Goal: Task Accomplishment & Management: Use online tool/utility

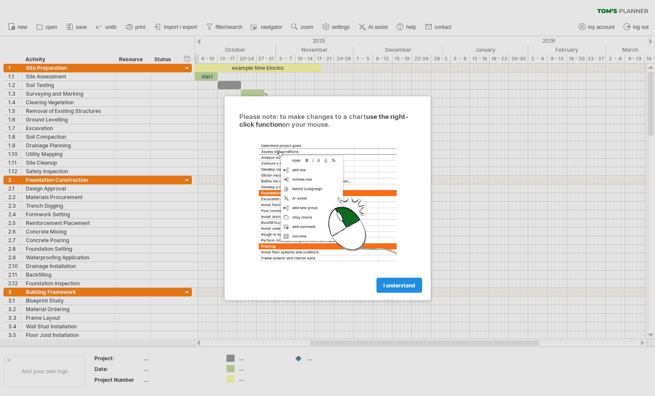
click at [404, 288] on span "I understand" at bounding box center [399, 285] width 32 height 6
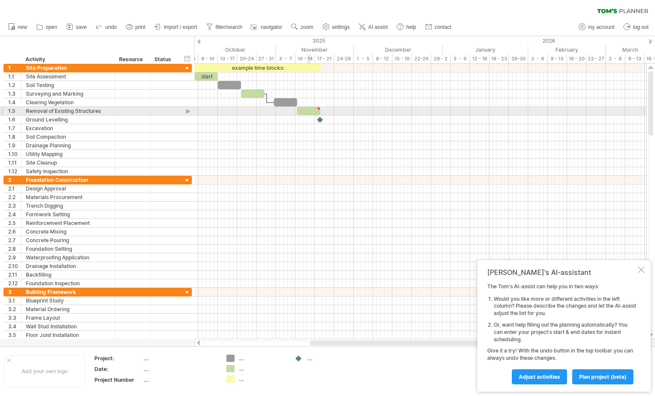
click at [309, 111] on div "​" at bounding box center [308, 111] width 23 height 8
drag, startPoint x: 318, startPoint y: 111, endPoint x: 336, endPoint y: 111, distance: 18.5
click at [336, 111] on div "*" at bounding box center [327, 111] width 23 height 8
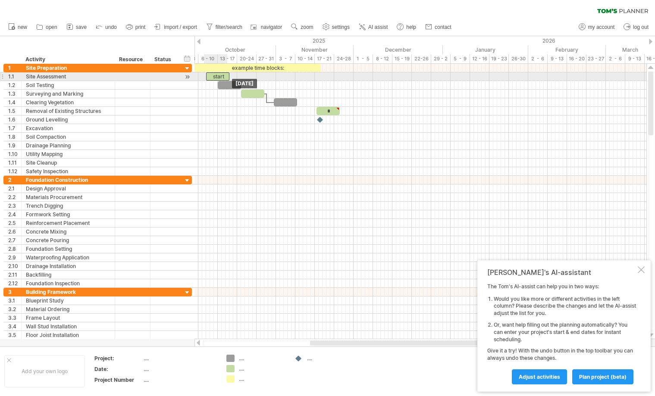
drag, startPoint x: 205, startPoint y: 78, endPoint x: 217, endPoint y: 78, distance: 12.1
click at [216, 78] on div "start" at bounding box center [217, 76] width 23 height 8
click at [215, 78] on div "start" at bounding box center [217, 76] width 23 height 8
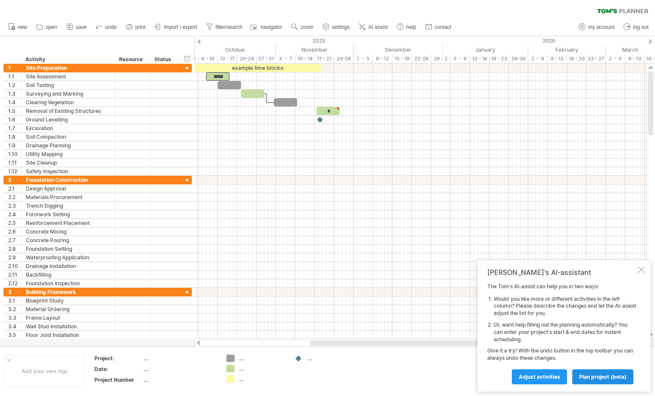
click at [599, 379] on span "plan project (beta)" at bounding box center [602, 377] width 47 height 6
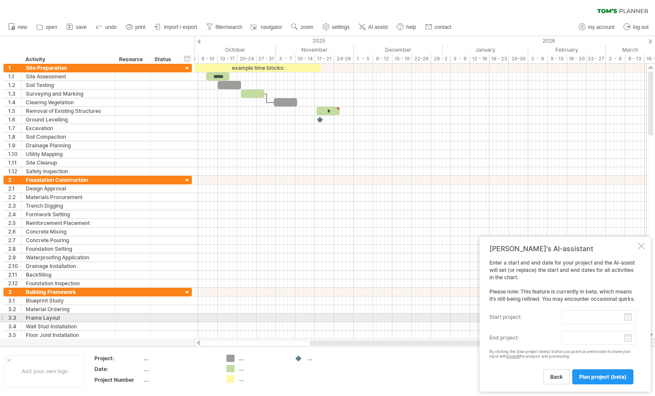
click at [631, 321] on input "start project:" at bounding box center [598, 317] width 75 height 14
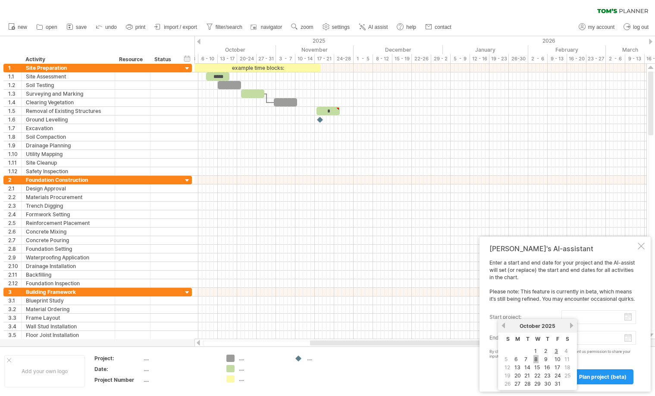
click at [535, 359] on link "8" at bounding box center [535, 359] width 5 height 8
type input "********"
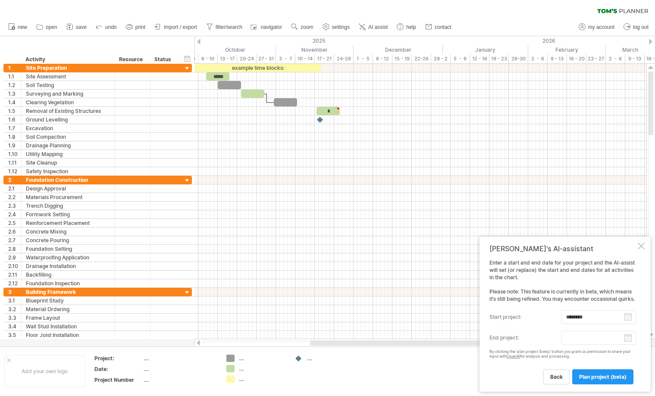
click at [625, 340] on input "end project:" at bounding box center [598, 338] width 75 height 14
click at [541, 363] on div "back plan project (beta)" at bounding box center [562, 373] width 147 height 22
drag, startPoint x: 590, startPoint y: 375, endPoint x: 514, endPoint y: 372, distance: 75.9
click at [588, 375] on span "plan project (beta)" at bounding box center [602, 377] width 47 height 6
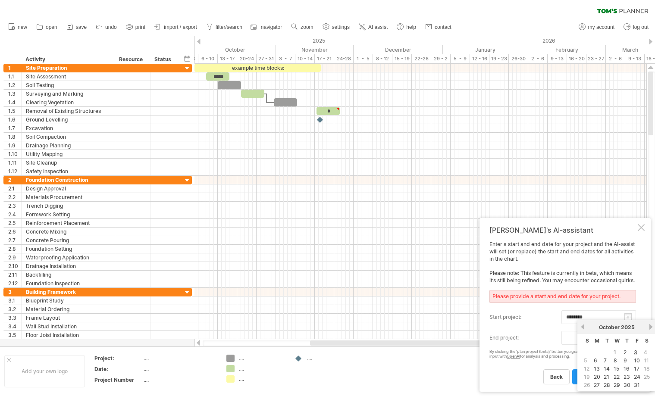
click at [628, 340] on input "end project:" at bounding box center [598, 338] width 75 height 14
click at [651, 327] on link "next" at bounding box center [650, 327] width 6 height 6
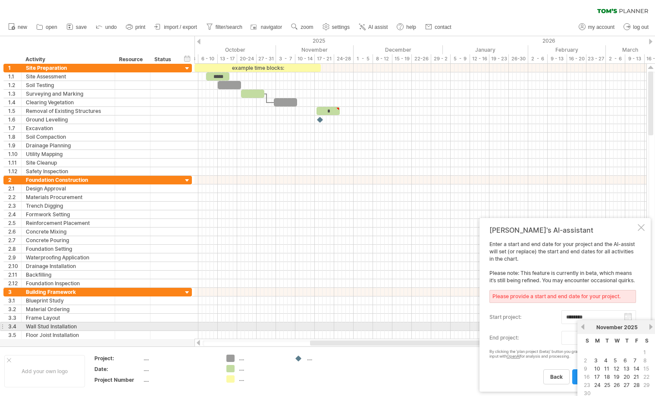
click at [651, 327] on link "next" at bounding box center [650, 327] width 6 height 6
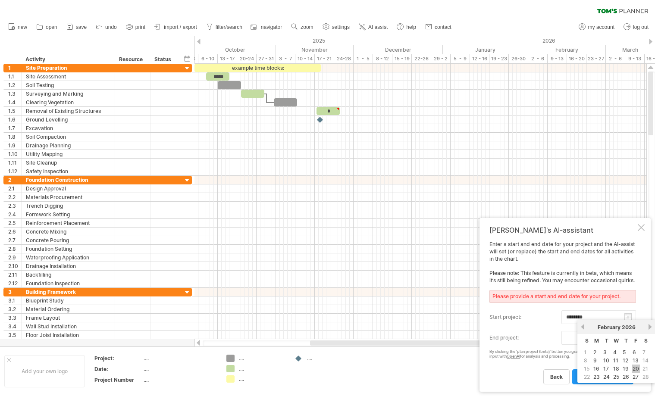
click at [636, 370] on link "20" at bounding box center [635, 369] width 8 height 8
type input "********"
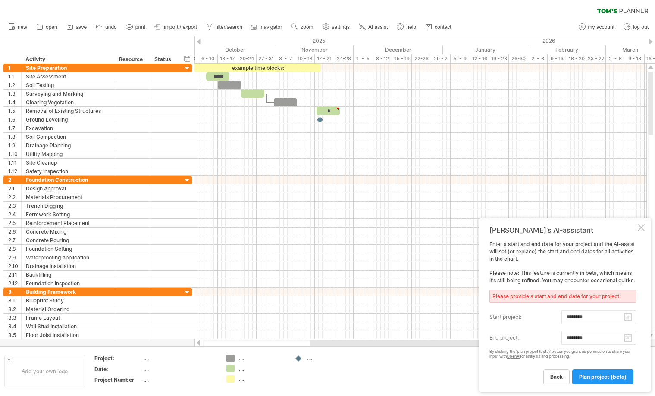
click at [603, 378] on span "plan project (beta)" at bounding box center [602, 377] width 47 height 6
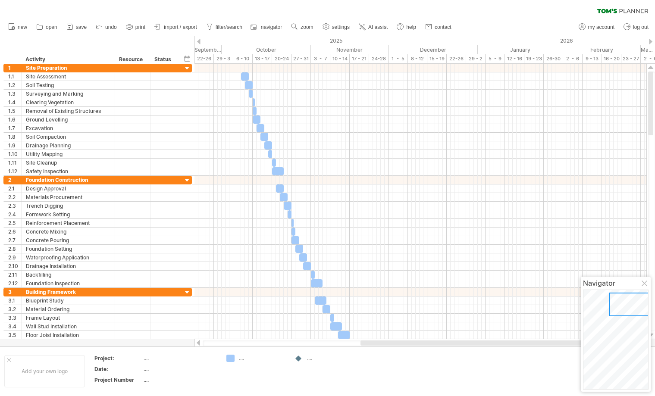
drag, startPoint x: 478, startPoint y: 344, endPoint x: 550, endPoint y: 348, distance: 72.5
click at [550, 348] on div "Trying to reach [DOMAIN_NAME] Connected again... 0% clear filter new 1" at bounding box center [327, 198] width 655 height 396
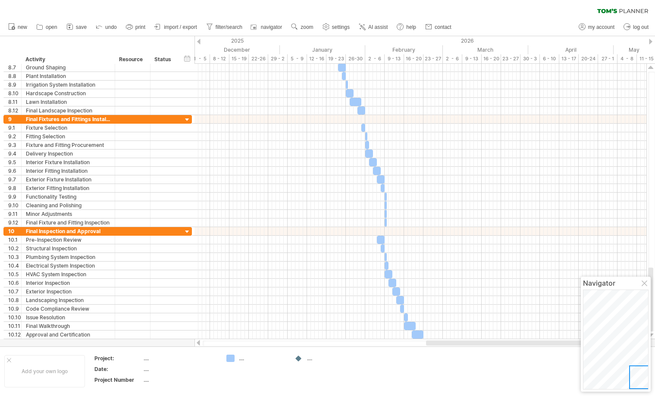
drag, startPoint x: 459, startPoint y: 342, endPoint x: 555, endPoint y: 347, distance: 95.4
click at [555, 347] on div "Trying to reach [DOMAIN_NAME] Connected again... 0% clear filter new 1" at bounding box center [327, 198] width 655 height 396
